Goal: Information Seeking & Learning: Learn about a topic

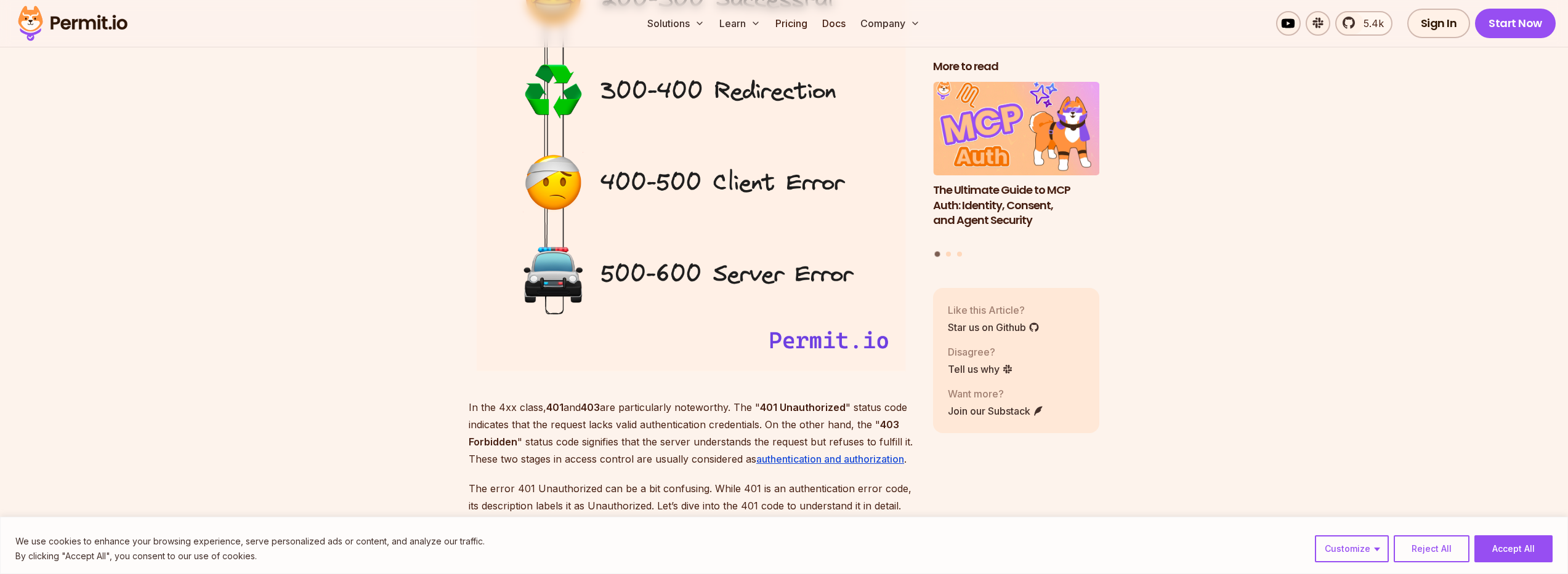
scroll to position [1662, 0]
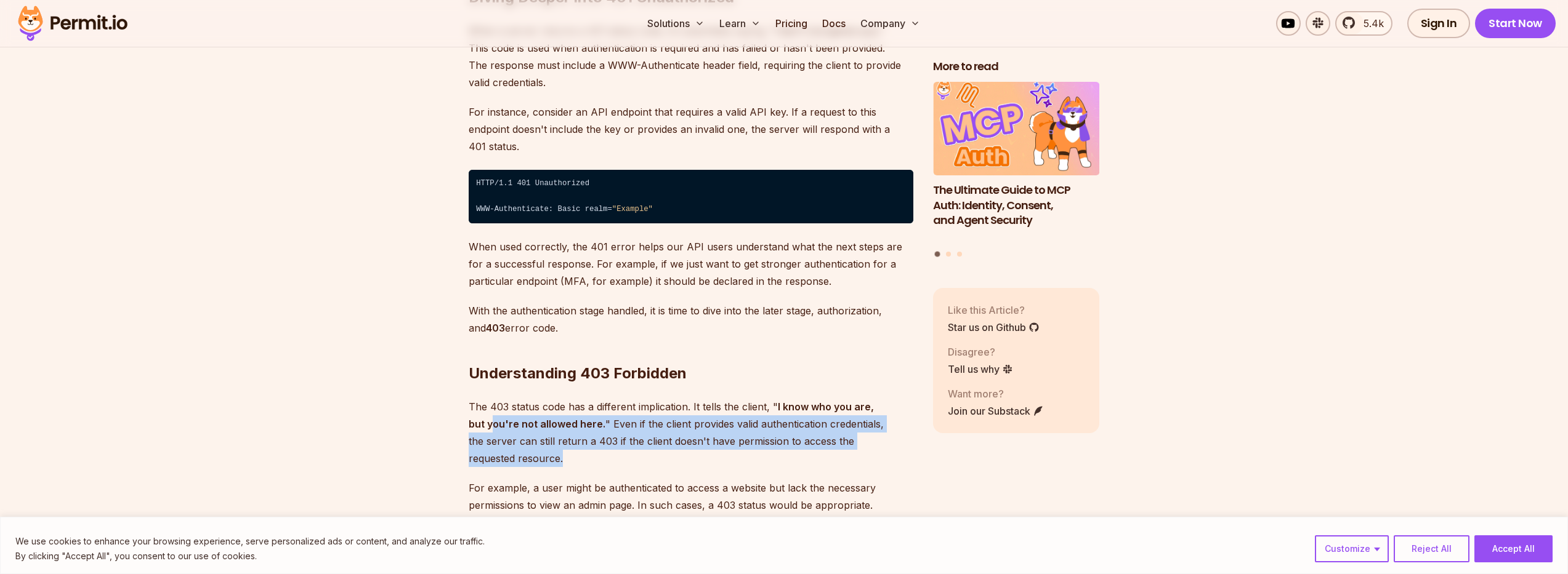
drag, startPoint x: 475, startPoint y: 408, endPoint x: 912, endPoint y: 418, distance: 437.1
click at [912, 418] on p "The 403 status code has a different implication. It tells the client, " I know …" at bounding box center [691, 433] width 445 height 69
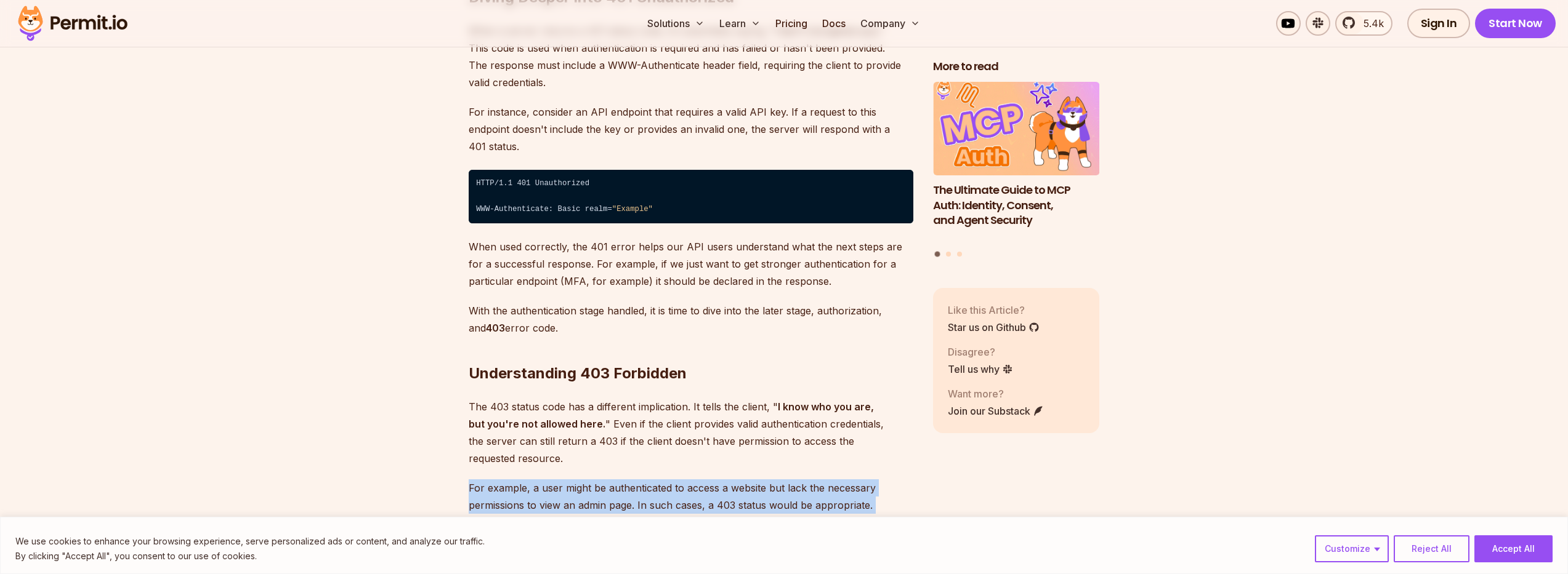
drag, startPoint x: 466, startPoint y: 451, endPoint x: 866, endPoint y: 481, distance: 401.1
drag, startPoint x: 866, startPoint y: 481, endPoint x: 886, endPoint y: 474, distance: 21.2
click at [868, 480] on p "For example, a user might be authenticated to access a website but lack the nec…" at bounding box center [691, 497] width 445 height 34
click at [577, 480] on p "For example, a user might be authenticated to access a website but lack the nec…" at bounding box center [691, 497] width 445 height 34
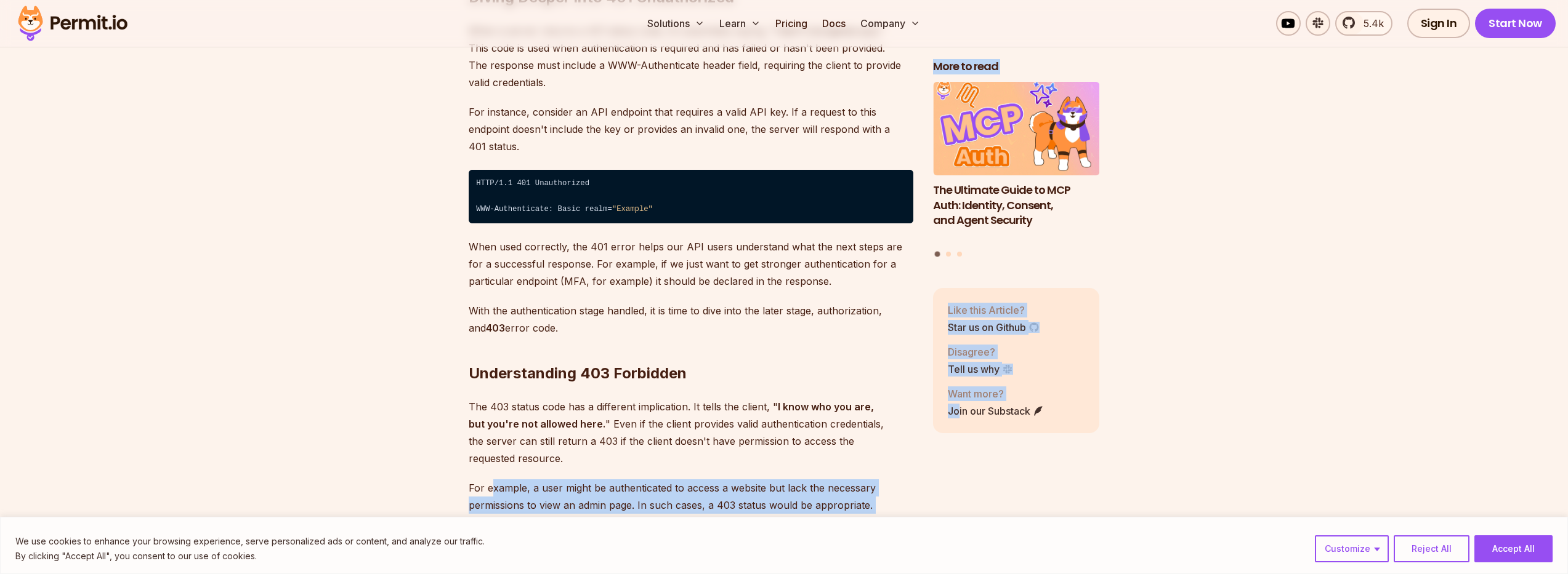
drag, startPoint x: 494, startPoint y: 453, endPoint x: 958, endPoint y: 456, distance: 464.0
drag, startPoint x: 958, startPoint y: 456, endPoint x: 927, endPoint y: 466, distance: 32.6
click at [958, 456] on div "More to read Why JWTs Can’t Handle AI Agent Access Human-in-the-Loop for AI Age…" at bounding box center [1015, 275] width 166 height 433
drag, startPoint x: 879, startPoint y: 471, endPoint x: 467, endPoint y: 455, distance: 412.3
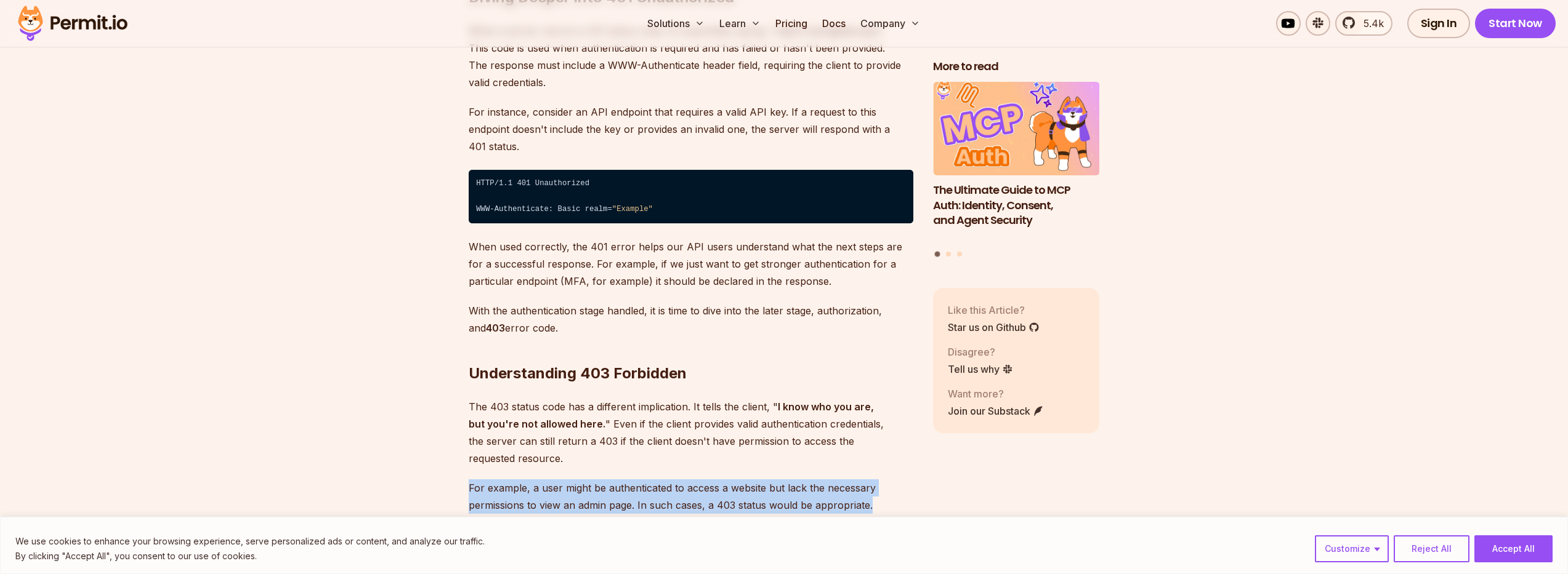
drag, startPoint x: 459, startPoint y: 449, endPoint x: 945, endPoint y: 477, distance: 486.8
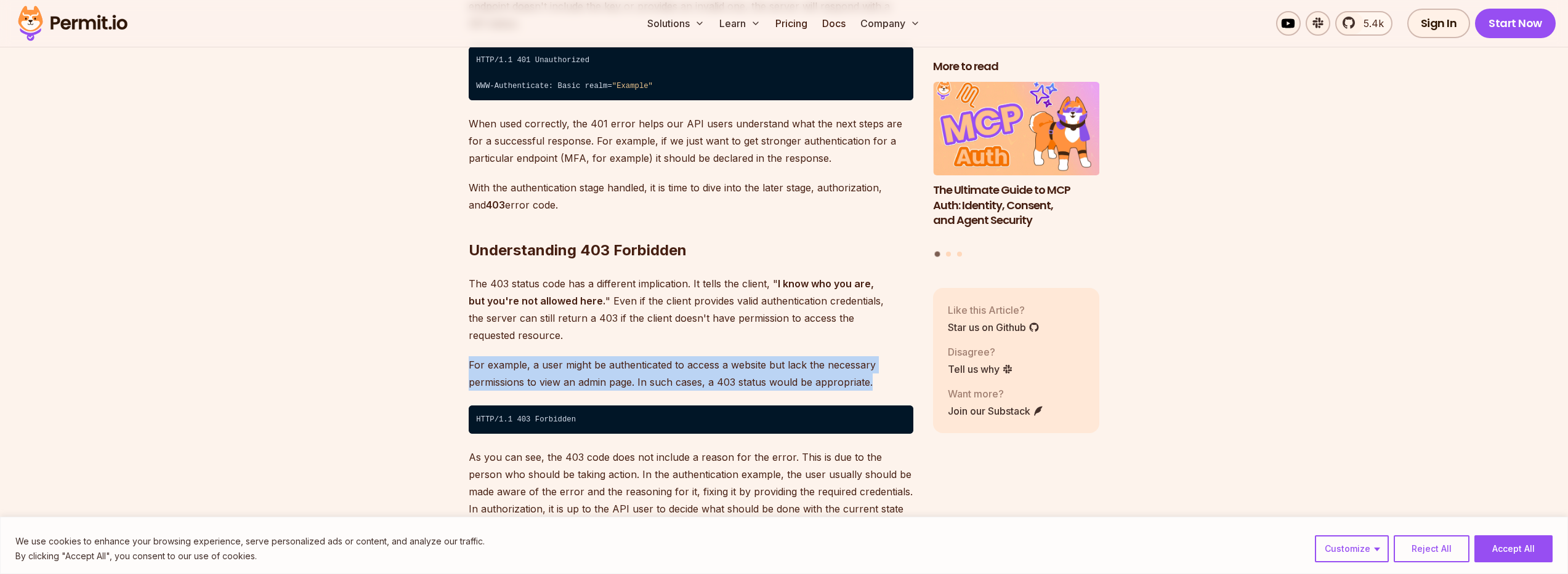
drag, startPoint x: 465, startPoint y: 328, endPoint x: 887, endPoint y: 348, distance: 422.5
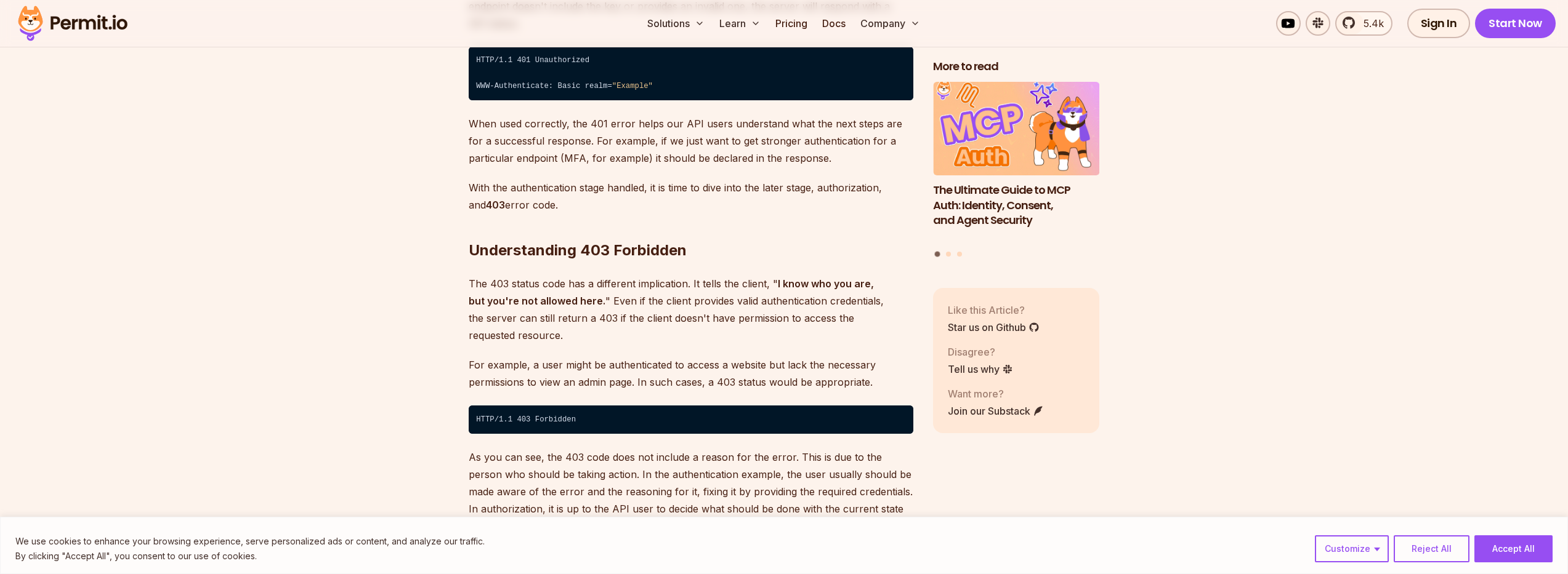
drag, startPoint x: 887, startPoint y: 348, endPoint x: 495, endPoint y: 379, distance: 393.2
click at [498, 405] on code "HTTP/1.1 403 Forbidden" at bounding box center [691, 419] width 445 height 28
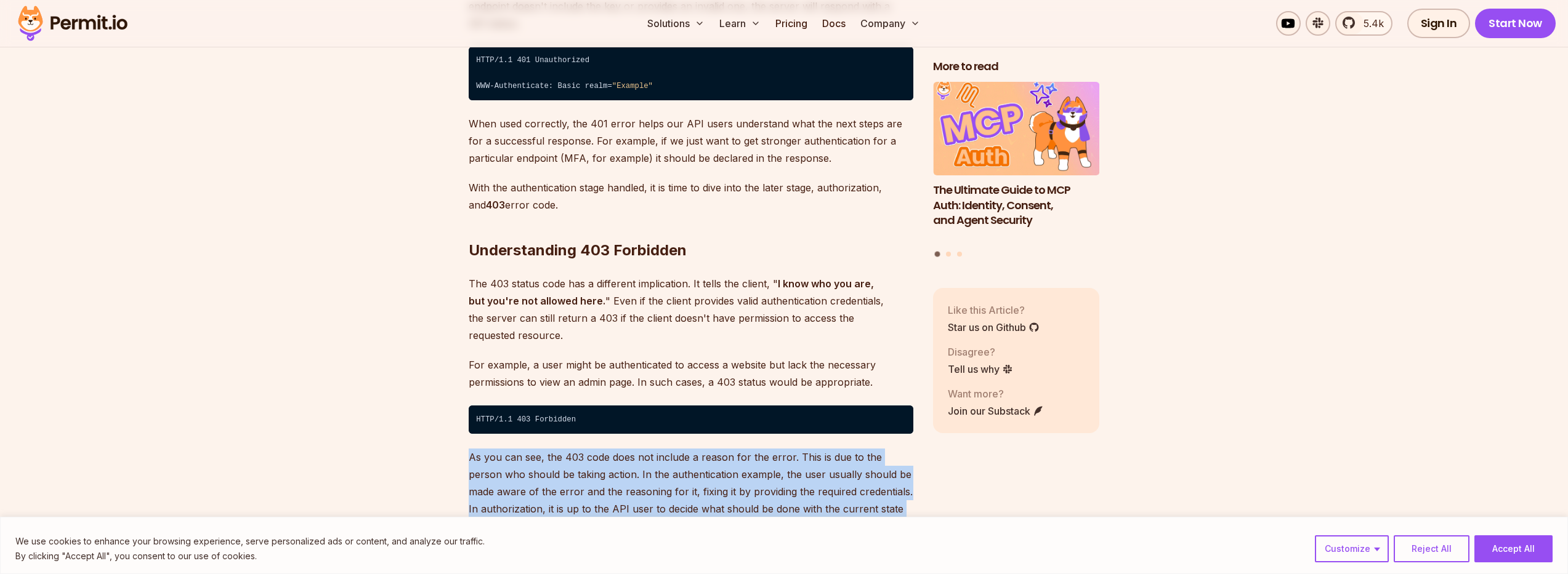
drag, startPoint x: 463, startPoint y: 418, endPoint x: 587, endPoint y: 501, distance: 149.2
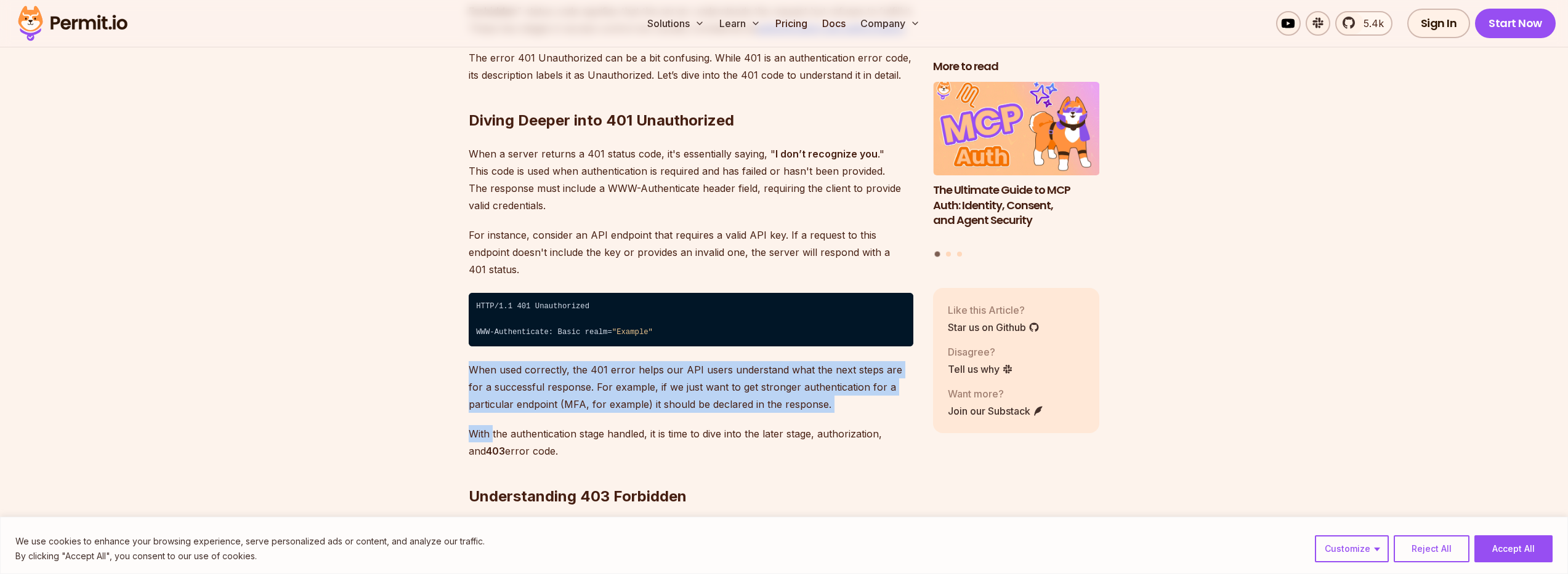
drag, startPoint x: 441, startPoint y: 355, endPoint x: 495, endPoint y: 410, distance: 77.1
click at [495, 425] on p "With the authentication stage handled, it is time to dive into the later stage,…" at bounding box center [691, 443] width 445 height 34
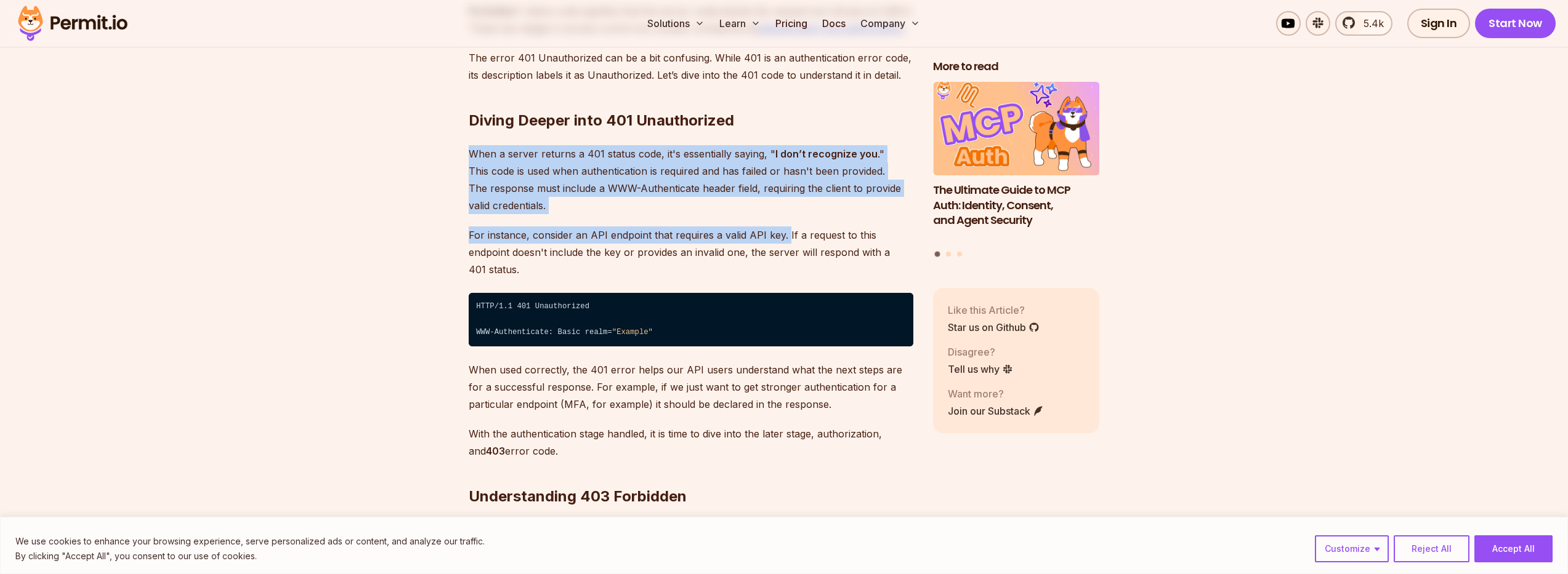
drag, startPoint x: 454, startPoint y: 157, endPoint x: 785, endPoint y: 219, distance: 336.8
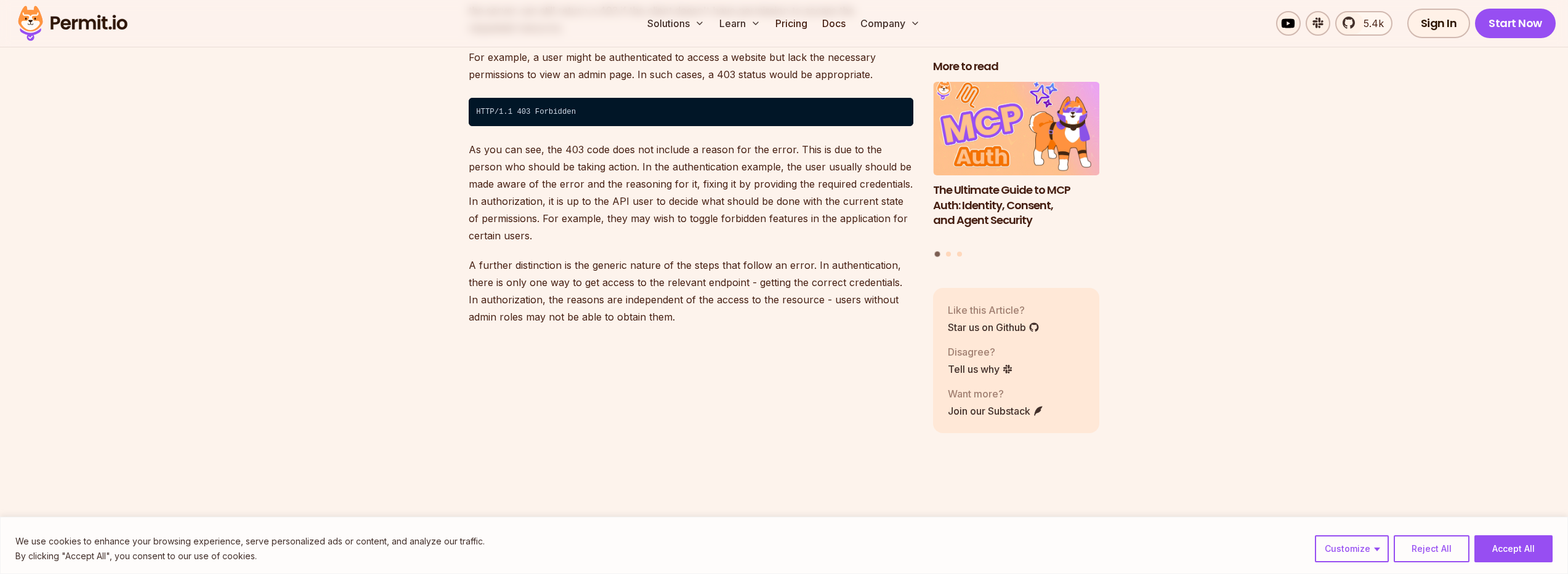
scroll to position [2093, 0]
